Goal: Transaction & Acquisition: Purchase product/service

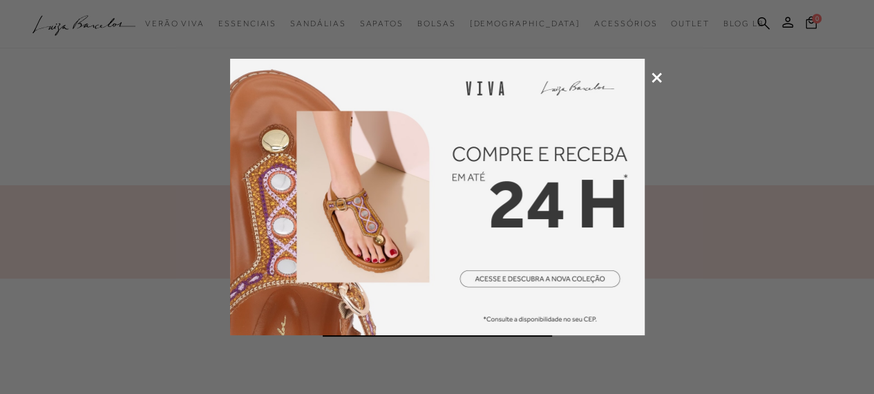
click at [659, 72] on div at bounding box center [437, 197] width 874 height 394
click at [659, 75] on icon at bounding box center [657, 78] width 10 height 10
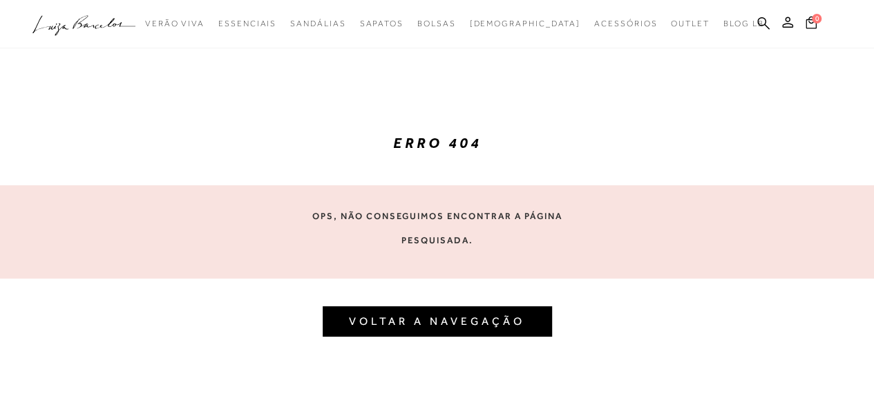
click at [390, 323] on link "VOLTAR A NAVEGAÇÃO" at bounding box center [437, 320] width 176 height 13
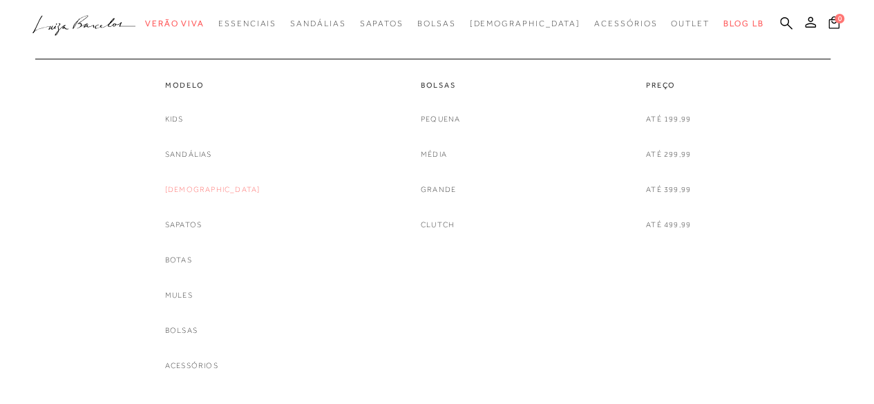
click at [197, 187] on link "[DEMOGRAPHIC_DATA]" at bounding box center [212, 189] width 95 height 15
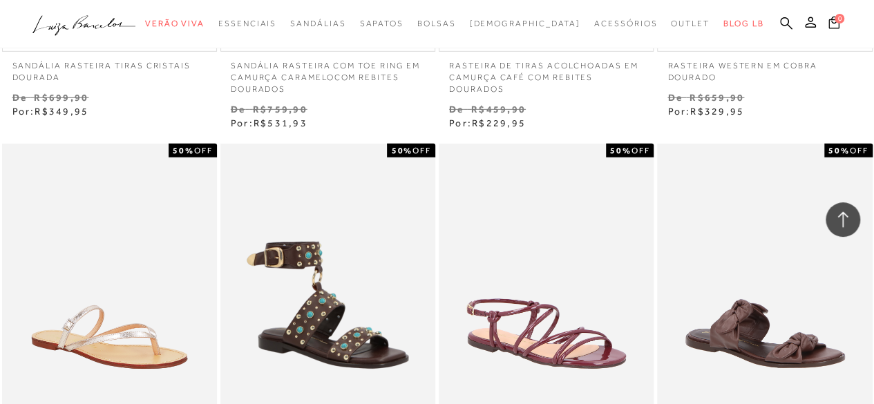
scroll to position [2477, 0]
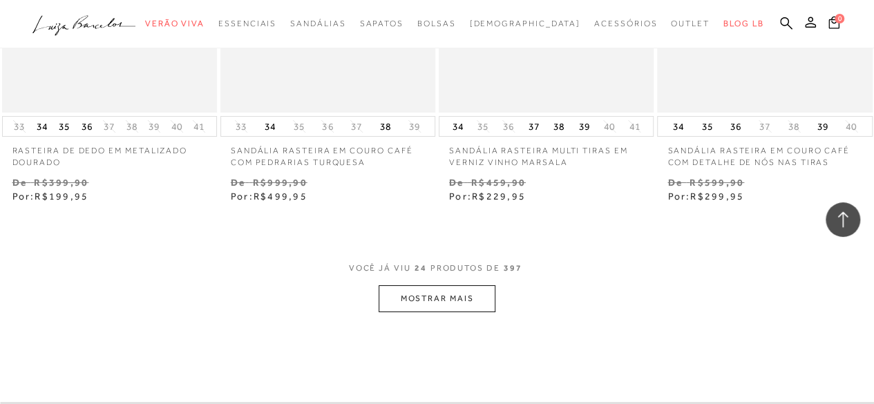
click at [431, 295] on button "MOSTRAR MAIS" at bounding box center [437, 298] width 116 height 27
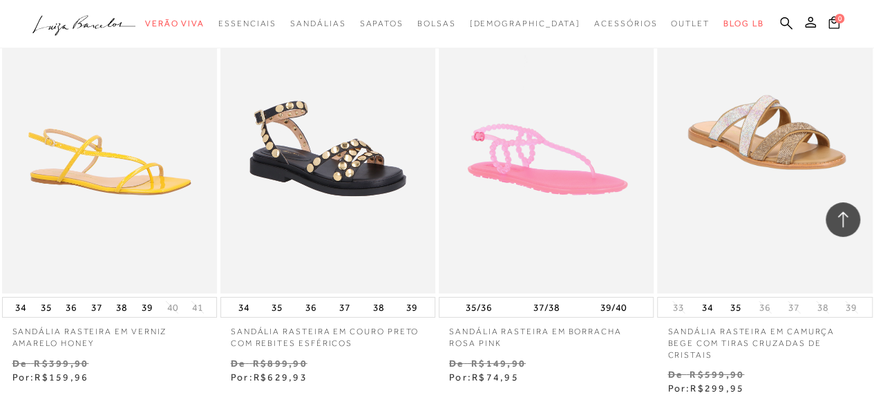
scroll to position [4904, 0]
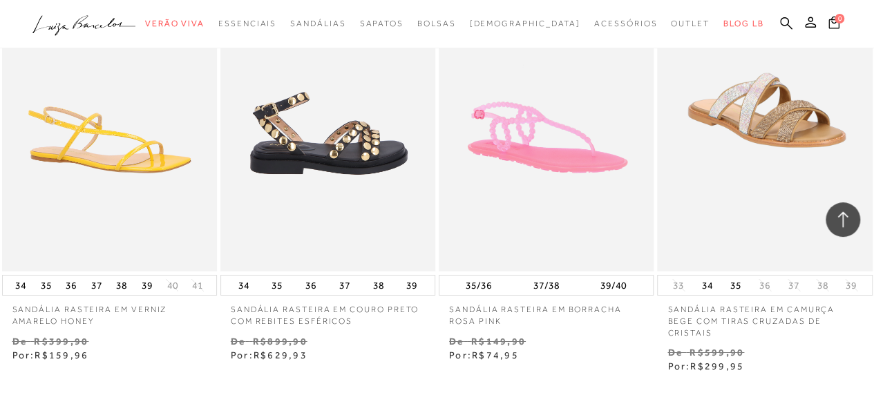
click at [348, 142] on img at bounding box center [329, 110] width 214 height 323
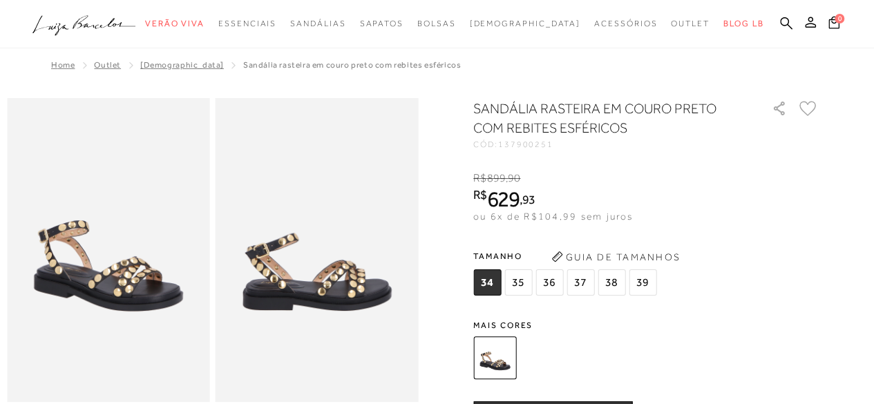
scroll to position [354, 0]
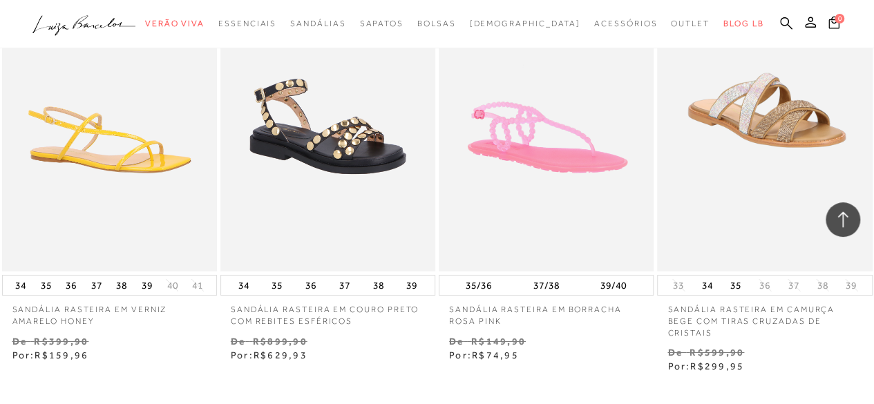
scroll to position [5257, 0]
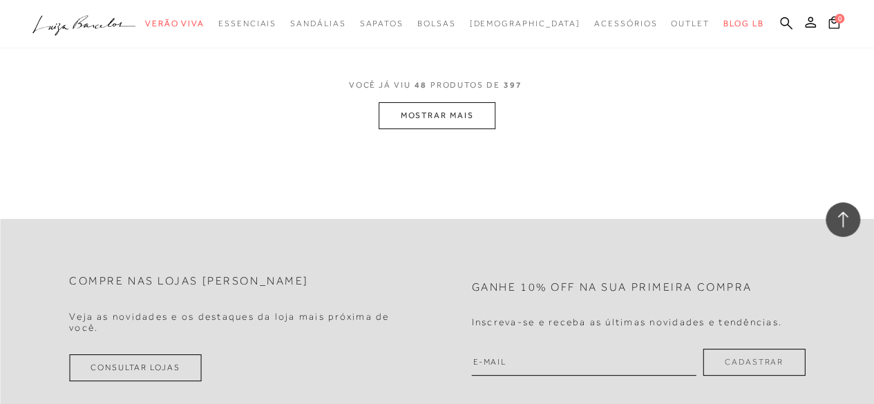
click at [427, 102] on button "MOSTRAR MAIS" at bounding box center [437, 115] width 116 height 27
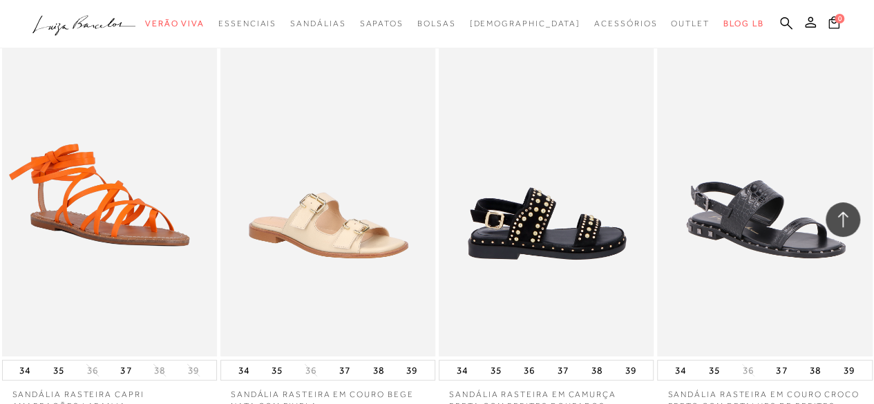
click at [589, 232] on img at bounding box center [547, 195] width 214 height 323
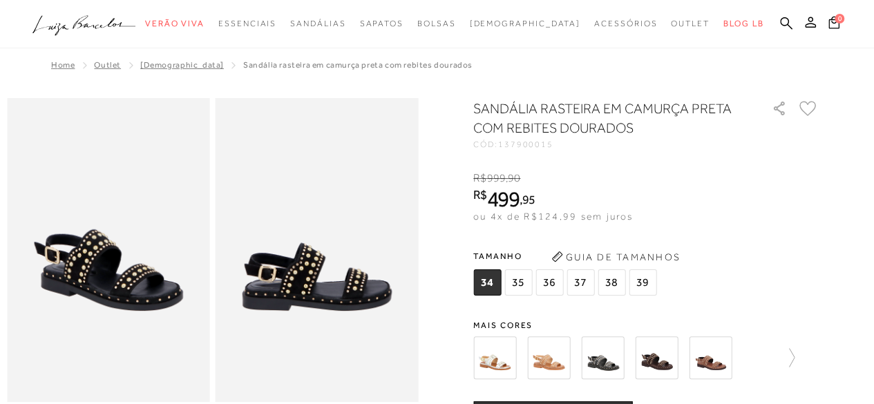
click at [718, 363] on img at bounding box center [710, 358] width 43 height 43
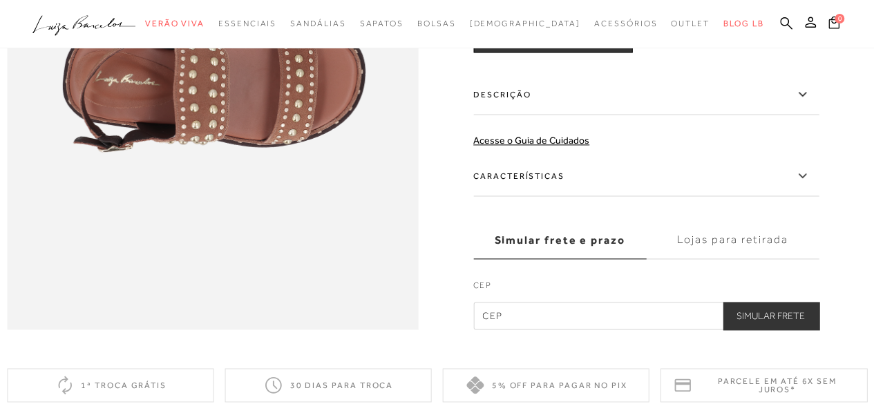
scroll to position [912, 0]
